Goal: Register for event/course

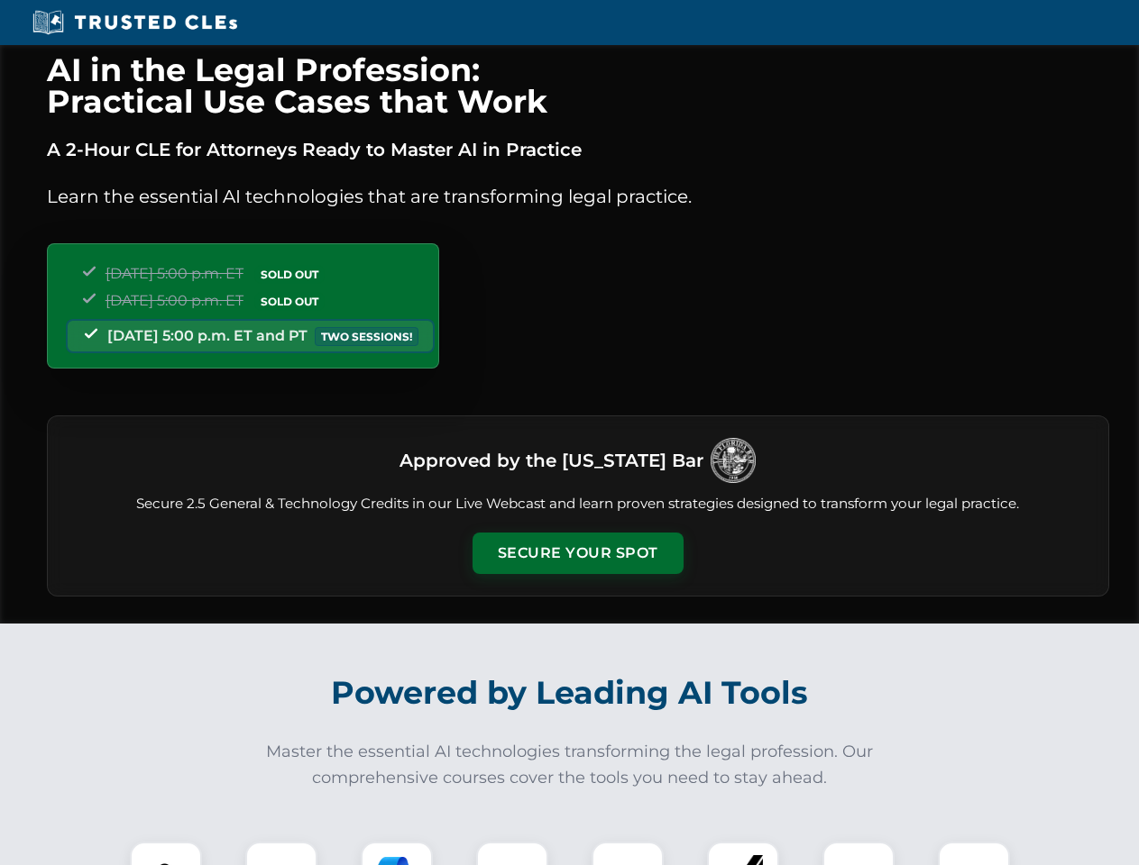
click at [577, 553] on button "Secure Your Spot" at bounding box center [577, 553] width 211 height 41
click at [166, 854] on img at bounding box center [166, 878] width 52 height 52
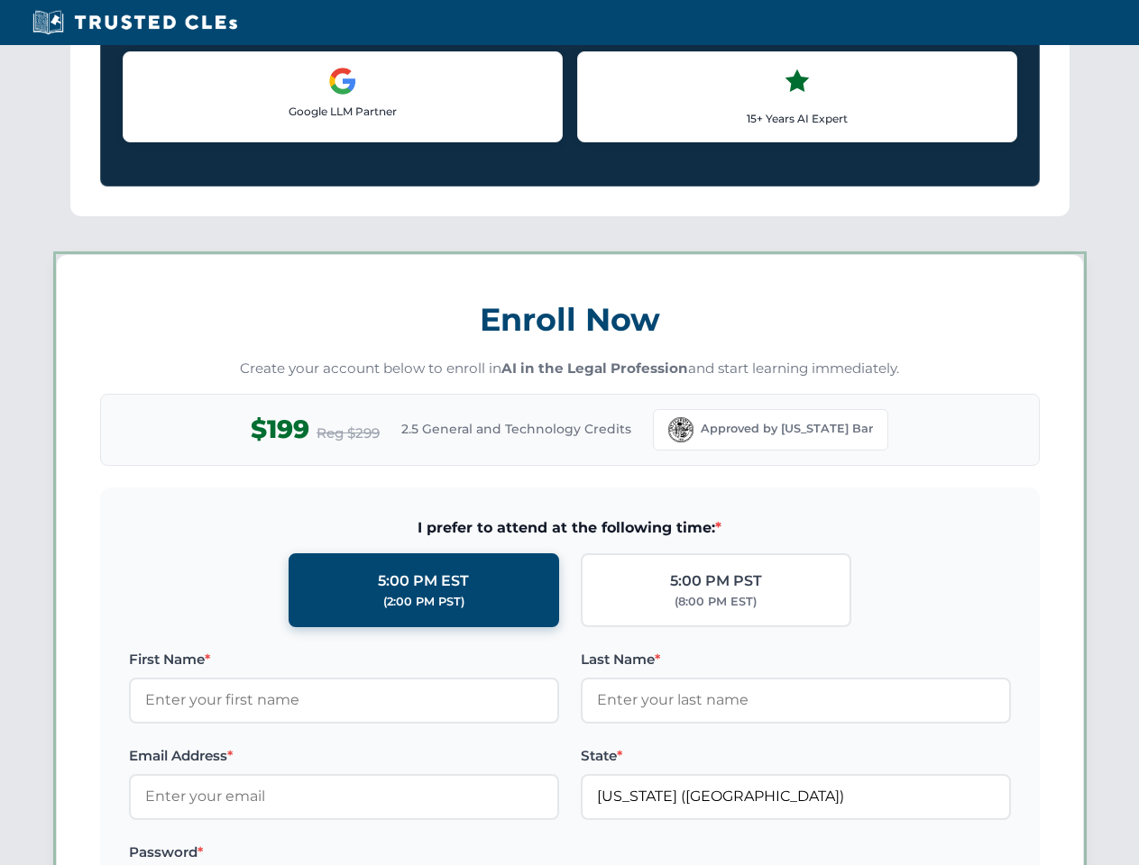
click at [397, 854] on label "Password *" at bounding box center [344, 853] width 430 height 22
